Goal: Task Accomplishment & Management: Use online tool/utility

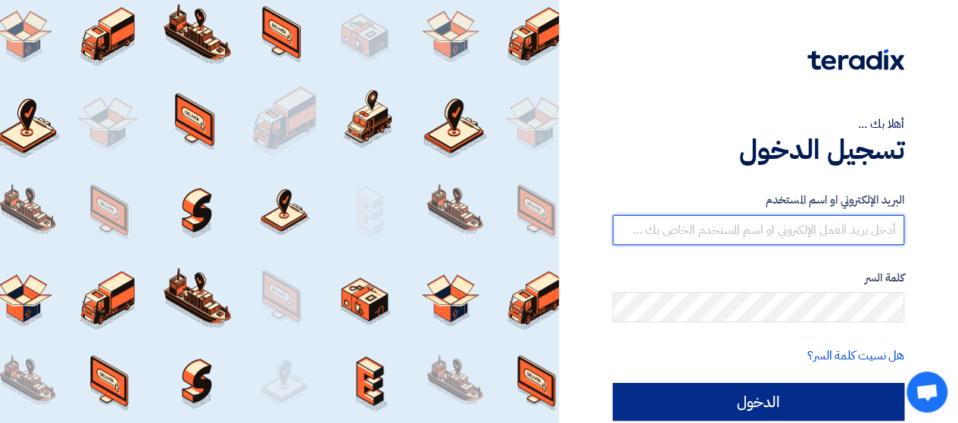
type input "[PERSON_NAME][EMAIL_ADDRESS][DOMAIN_NAME]"
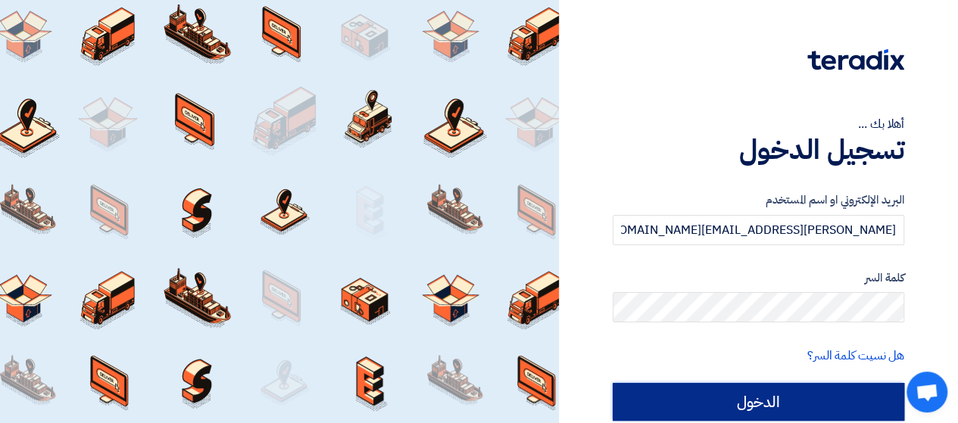
click at [796, 402] on input "الدخول" at bounding box center [757, 402] width 291 height 38
type input "Sign in"
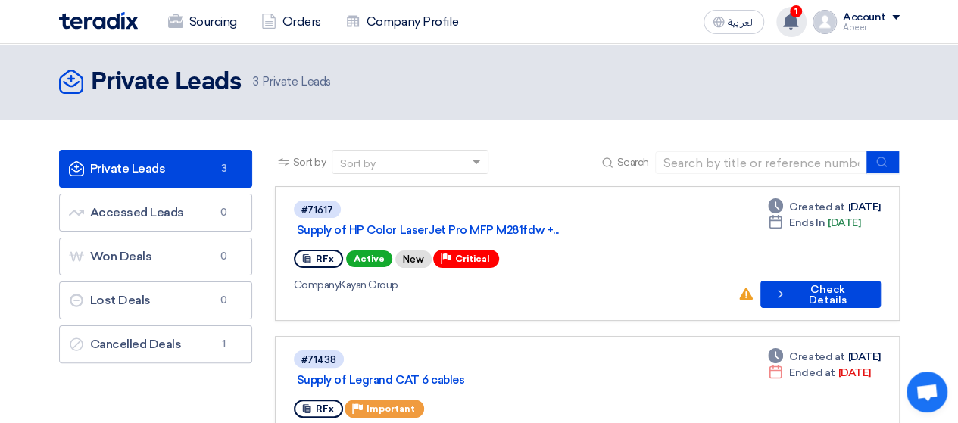
click at [789, 22] on use at bounding box center [790, 21] width 15 height 17
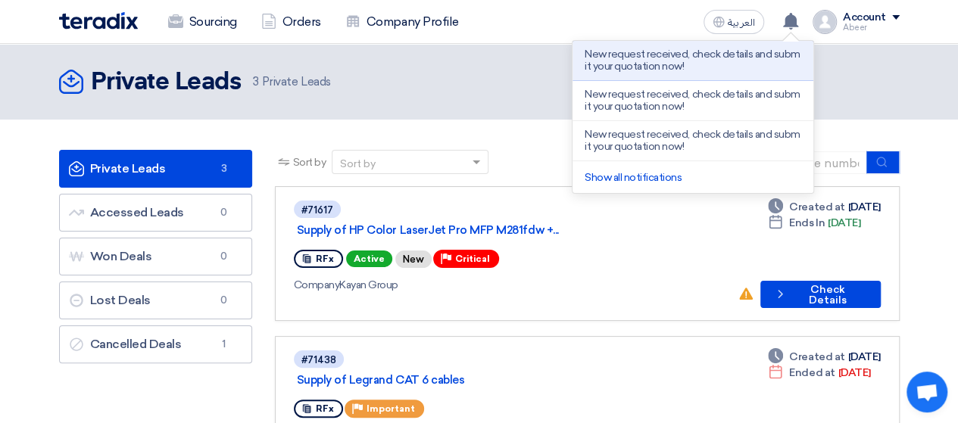
click at [920, 204] on div at bounding box center [910, 240] width 21 height 106
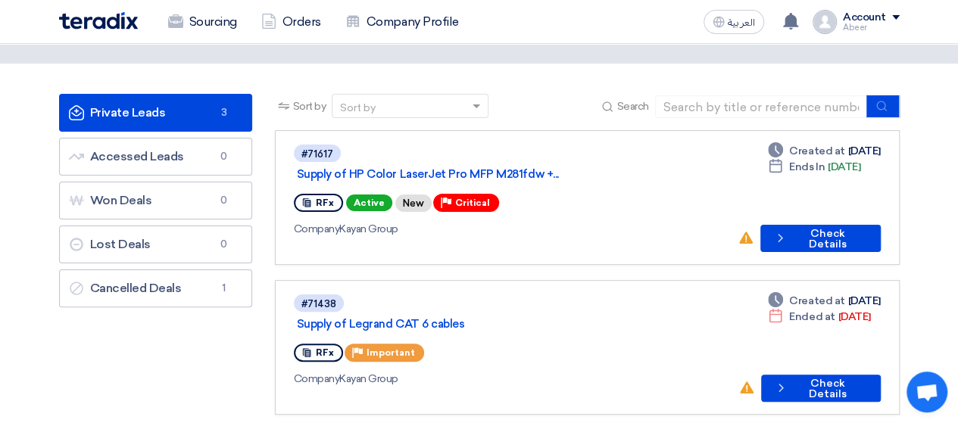
scroll to position [76, 0]
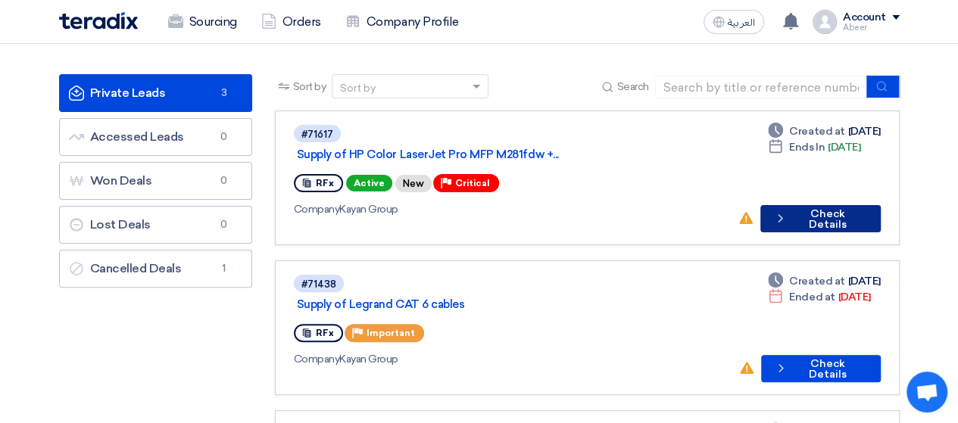
click at [842, 205] on button "Check details Check Details" at bounding box center [820, 218] width 120 height 27
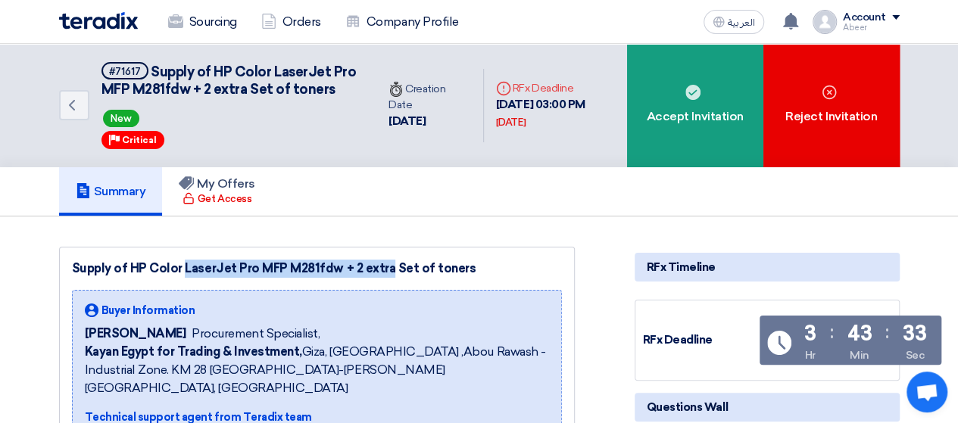
drag, startPoint x: 128, startPoint y: 284, endPoint x: 333, endPoint y: 288, distance: 205.2
click at [333, 278] on div "Supply of HP Color LaserJet Pro MFP M281fdw + 2 extra Set of toners" at bounding box center [317, 269] width 490 height 18
copy div "HP Color LaserJet Pro MFP M281fdw"
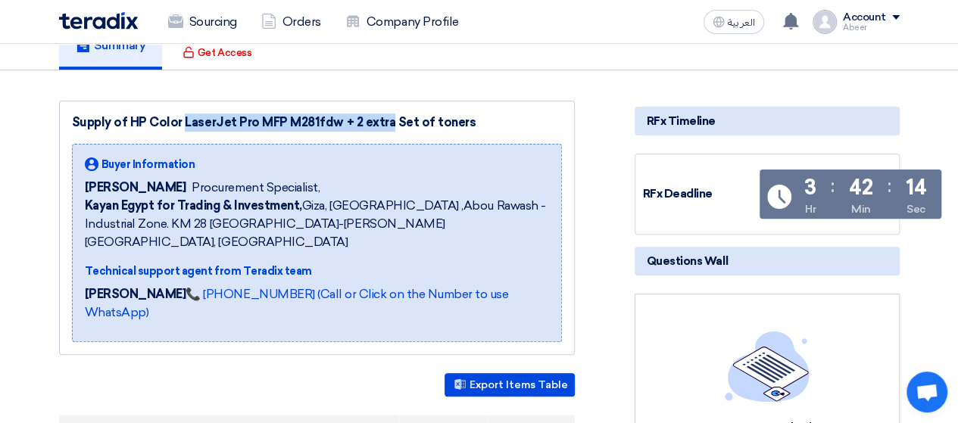
scroll to position [151, 0]
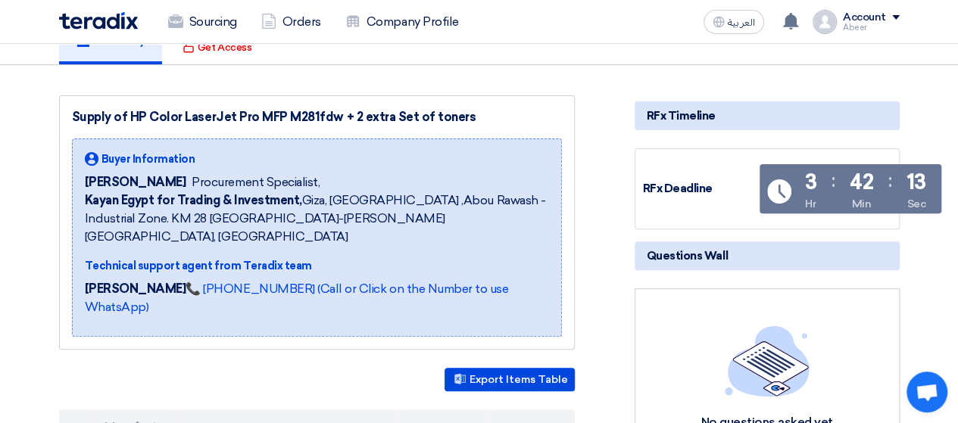
click at [267, 368] on div "Export Items Table" at bounding box center [316, 379] width 515 height 23
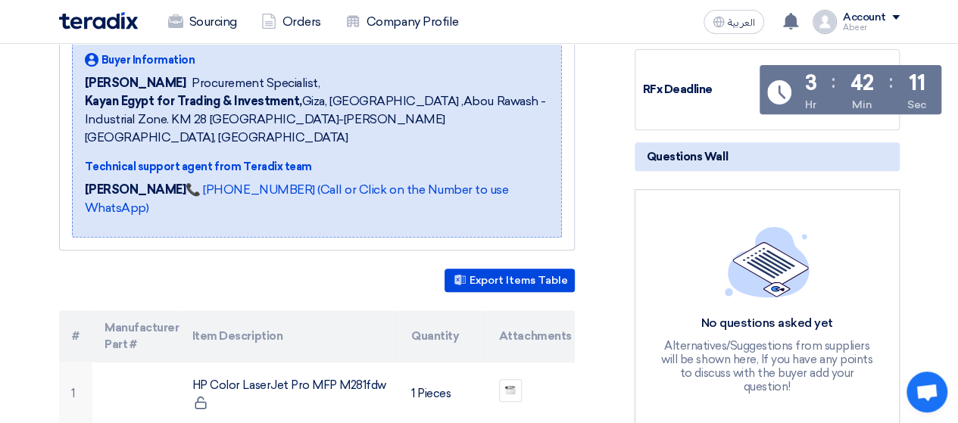
scroll to position [454, 0]
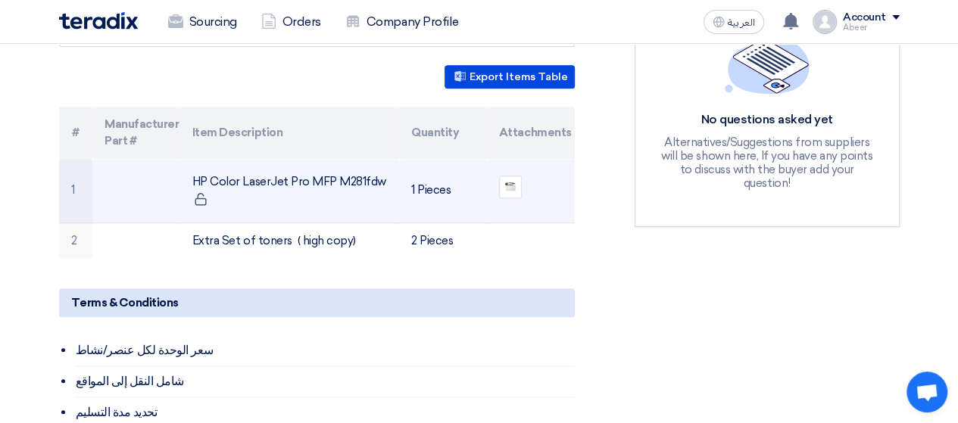
drag, startPoint x: 378, startPoint y: 160, endPoint x: 188, endPoint y: 154, distance: 189.3
click at [188, 159] on td "HP Color LaserJet Pro MFP M281fdw" at bounding box center [289, 191] width 219 height 64
copy td "HP Color LaserJet Pro MFP M281fdw"
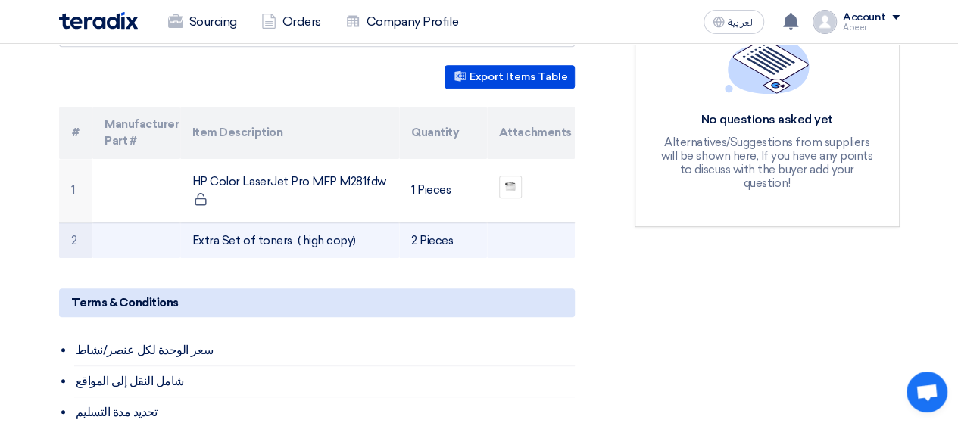
drag, startPoint x: 282, startPoint y: 220, endPoint x: 189, endPoint y: 218, distance: 92.4
click at [189, 223] on td "Extra Set of toners ( high copy)" at bounding box center [289, 241] width 219 height 36
copy td "Extra Set of toners"
